Goal: Information Seeking & Learning: Learn about a topic

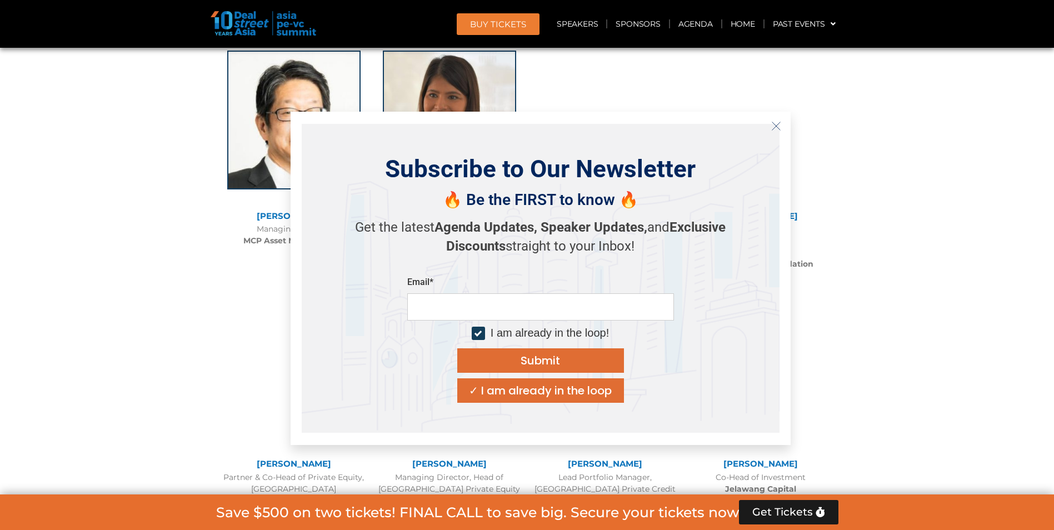
scroll to position [1643, 0]
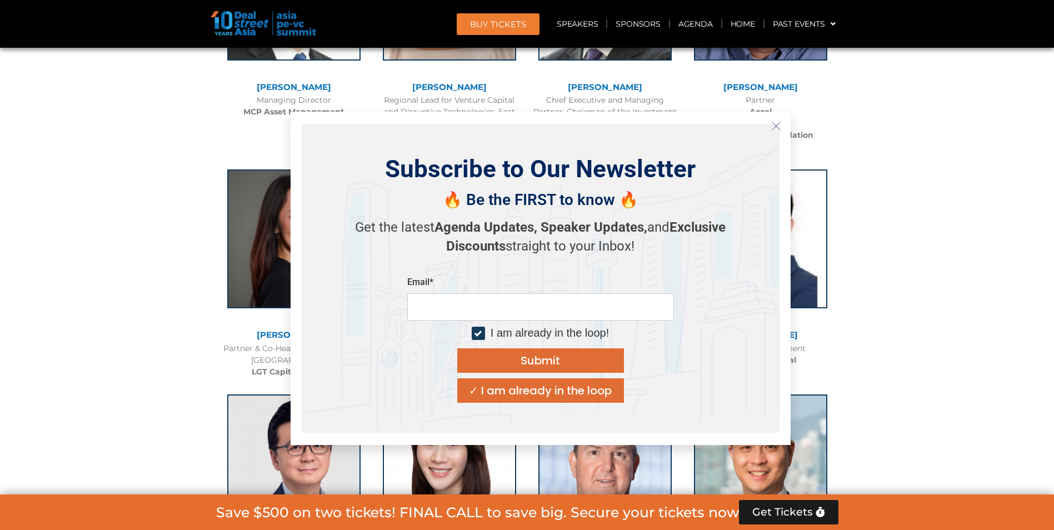
click at [776, 124] on icon "Close" at bounding box center [776, 126] width 10 height 10
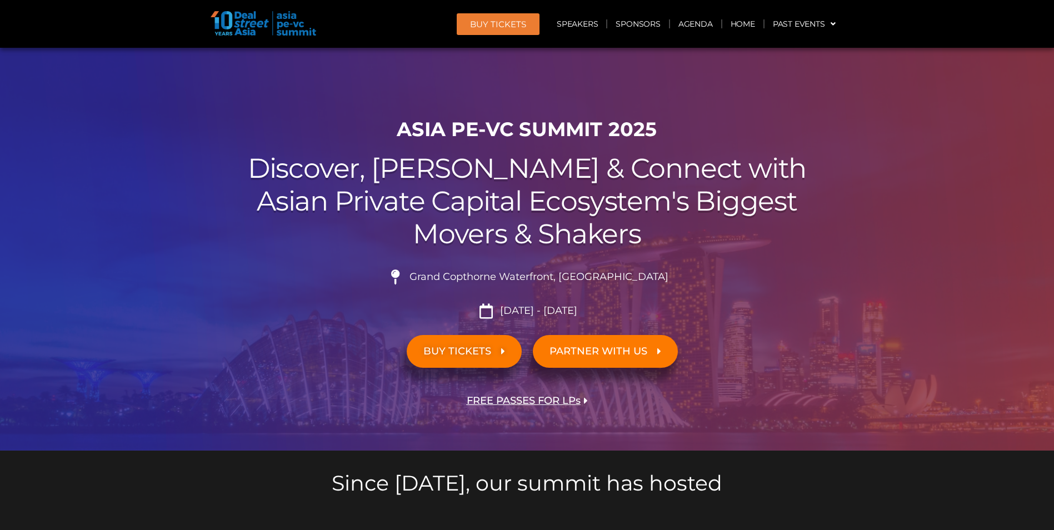
scroll to position [0, 0]
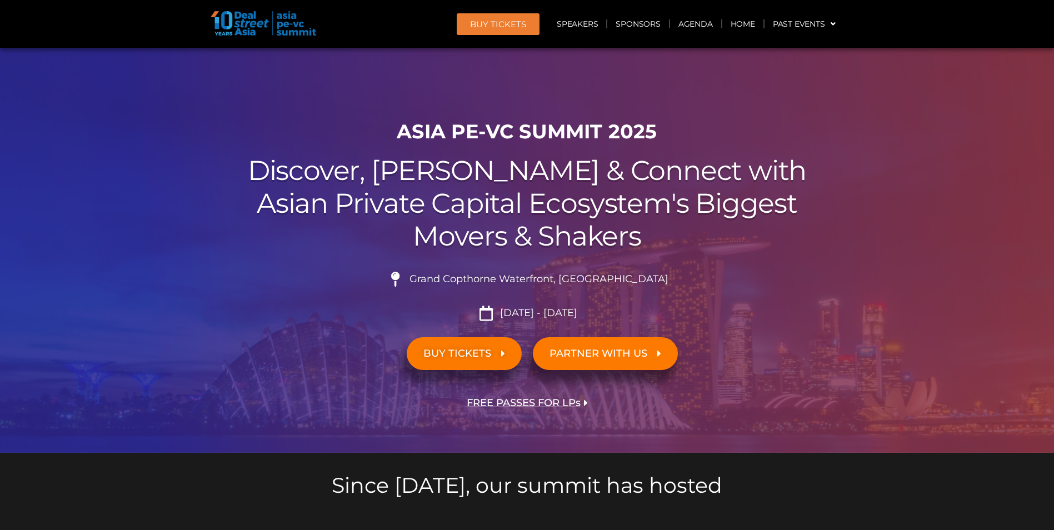
click at [477, 362] on link "BUY TICKETS" at bounding box center [464, 353] width 115 height 33
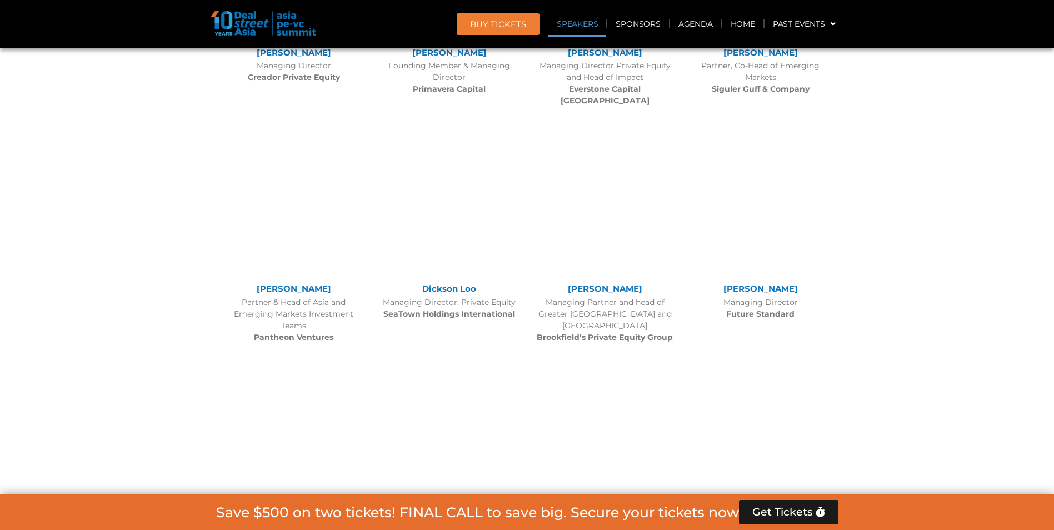
scroll to position [10193, 0]
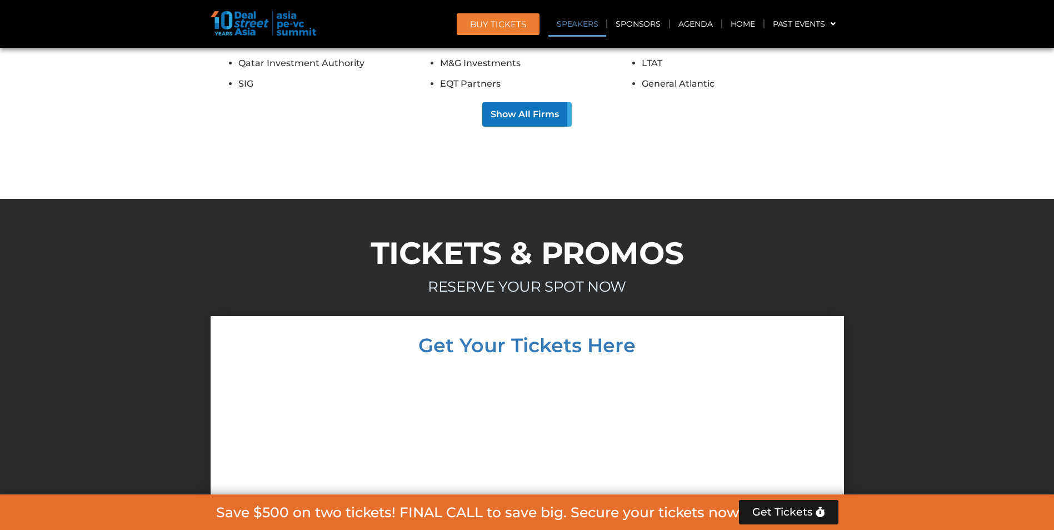
click at [571, 26] on link "Speakers" at bounding box center [577, 24] width 58 height 26
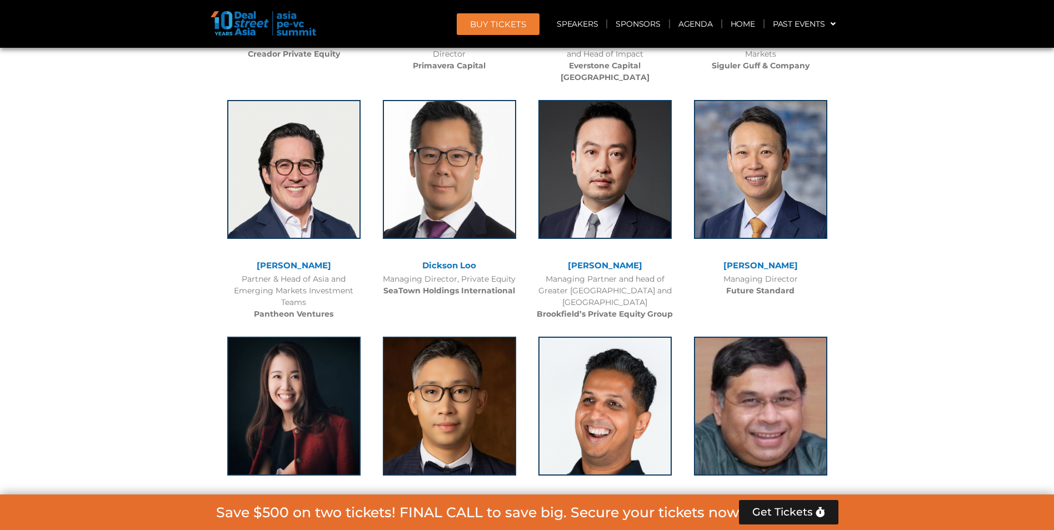
scroll to position [3642, 0]
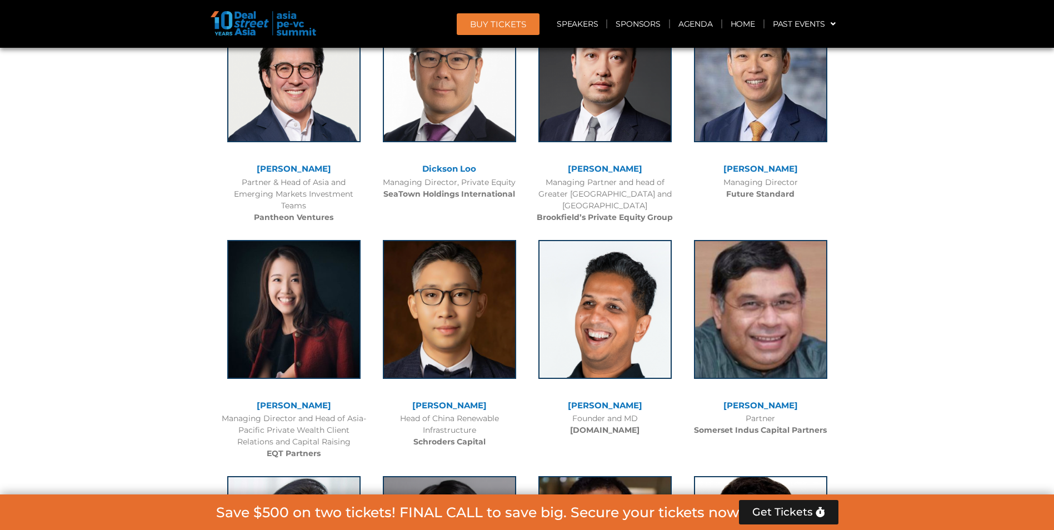
click at [600, 400] on link "[PERSON_NAME]" at bounding box center [605, 405] width 74 height 11
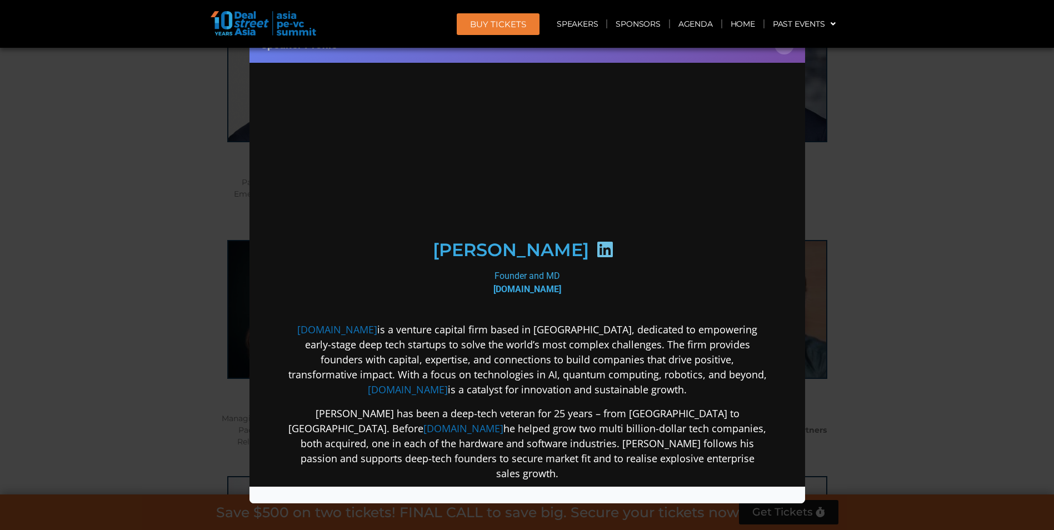
scroll to position [0, 0]
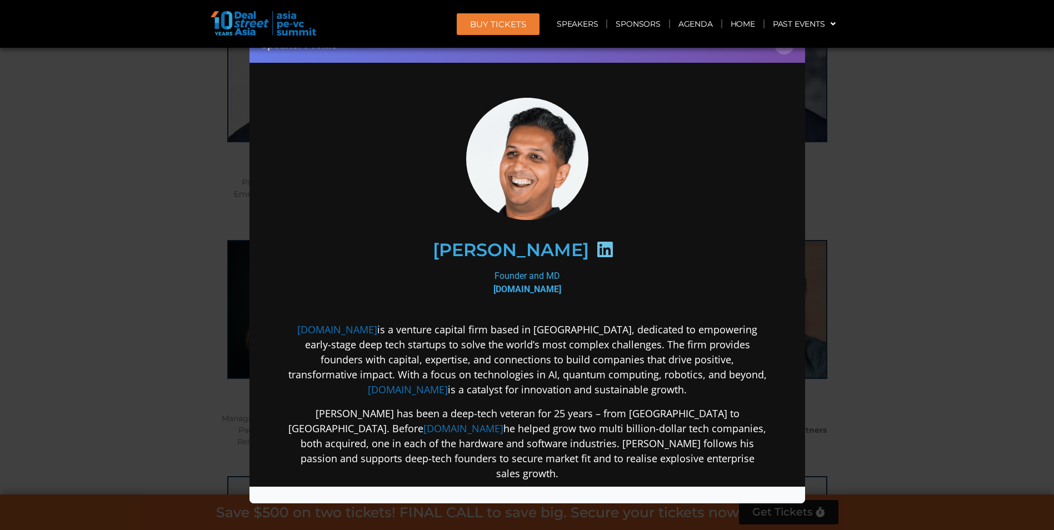
click at [595, 249] on icon at bounding box center [604, 249] width 18 height 18
click at [447, 382] on link "[DOMAIN_NAME]" at bounding box center [407, 388] width 80 height 13
drag, startPoint x: 788, startPoint y: 49, endPoint x: 808, endPoint y: 44, distance: 21.3
click at [788, 49] on button "×" at bounding box center [783, 44] width 19 height 19
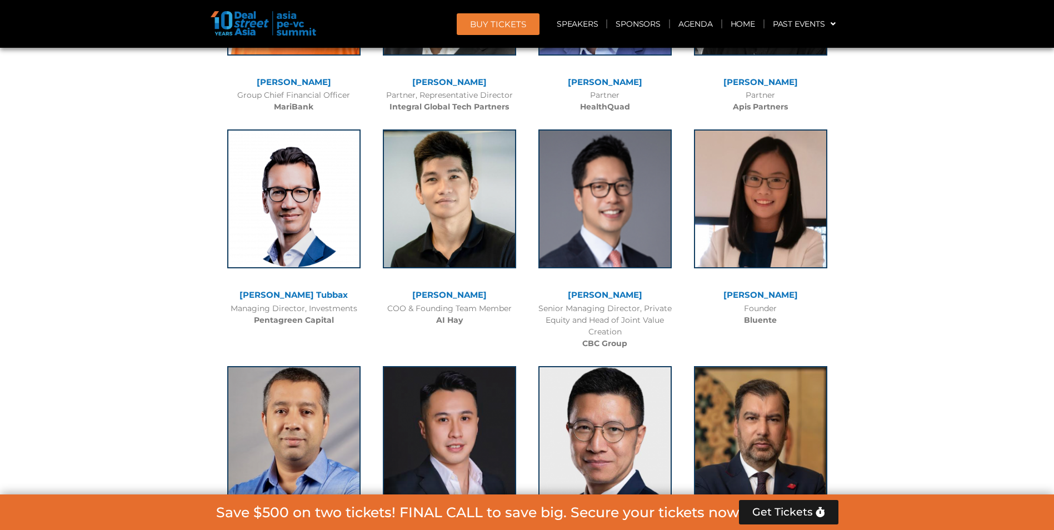
scroll to position [6925, 0]
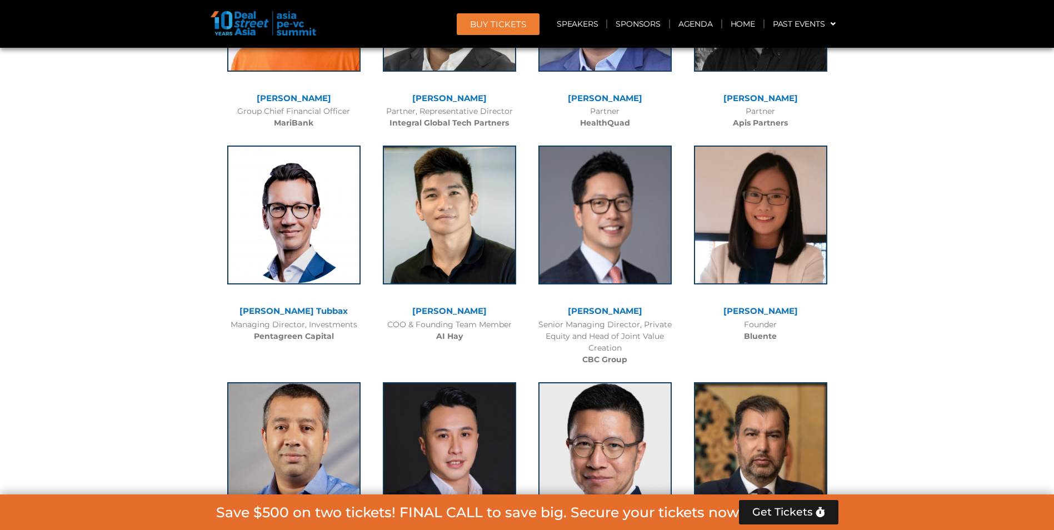
click at [455, 305] on link "[PERSON_NAME]" at bounding box center [449, 310] width 74 height 11
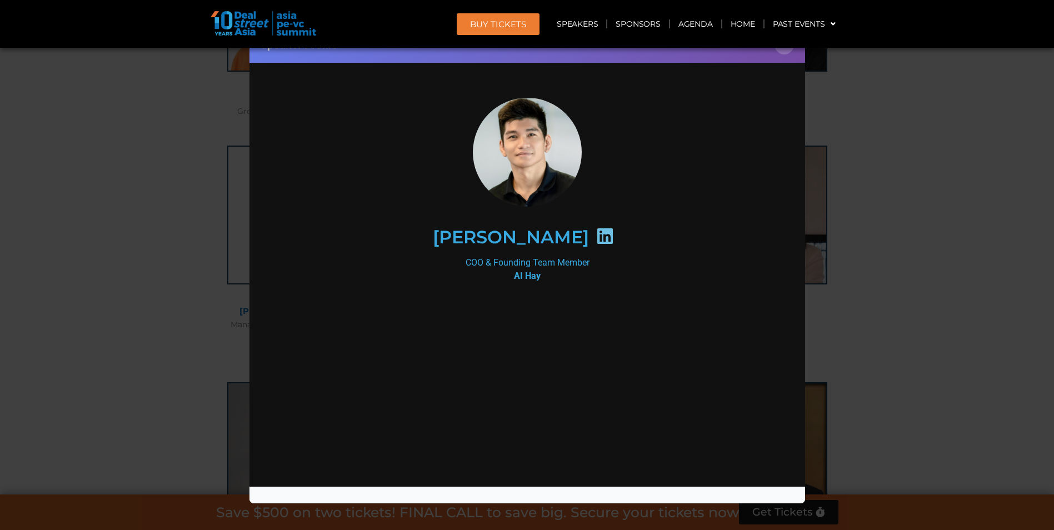
scroll to position [0, 0]
click at [595, 236] on icon at bounding box center [604, 236] width 18 height 18
click at [595, 234] on icon at bounding box center [604, 236] width 18 height 18
click at [595, 240] on icon at bounding box center [604, 236] width 18 height 18
click at [595, 242] on icon at bounding box center [604, 236] width 18 height 18
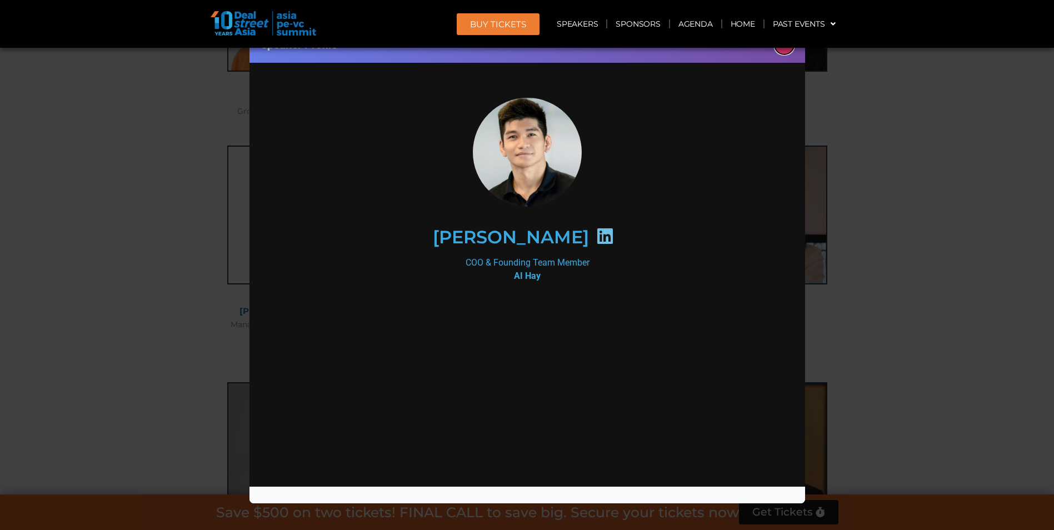
click at [775, 52] on button "×" at bounding box center [783, 44] width 19 height 19
